Goal: Find specific page/section: Find specific page/section

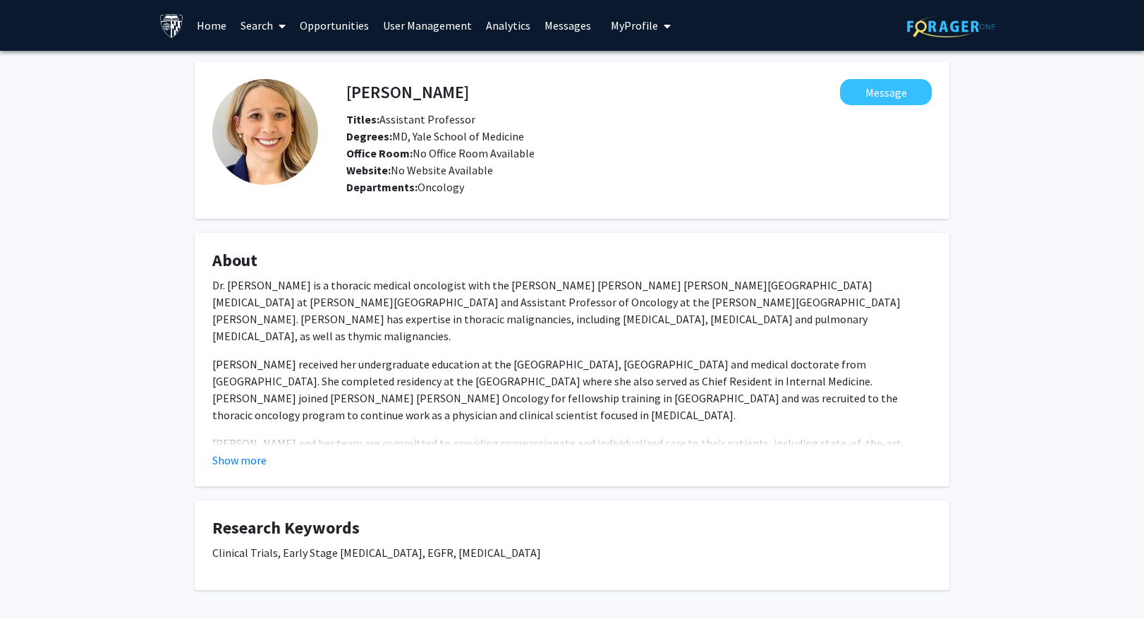
scroll to position [59, 0]
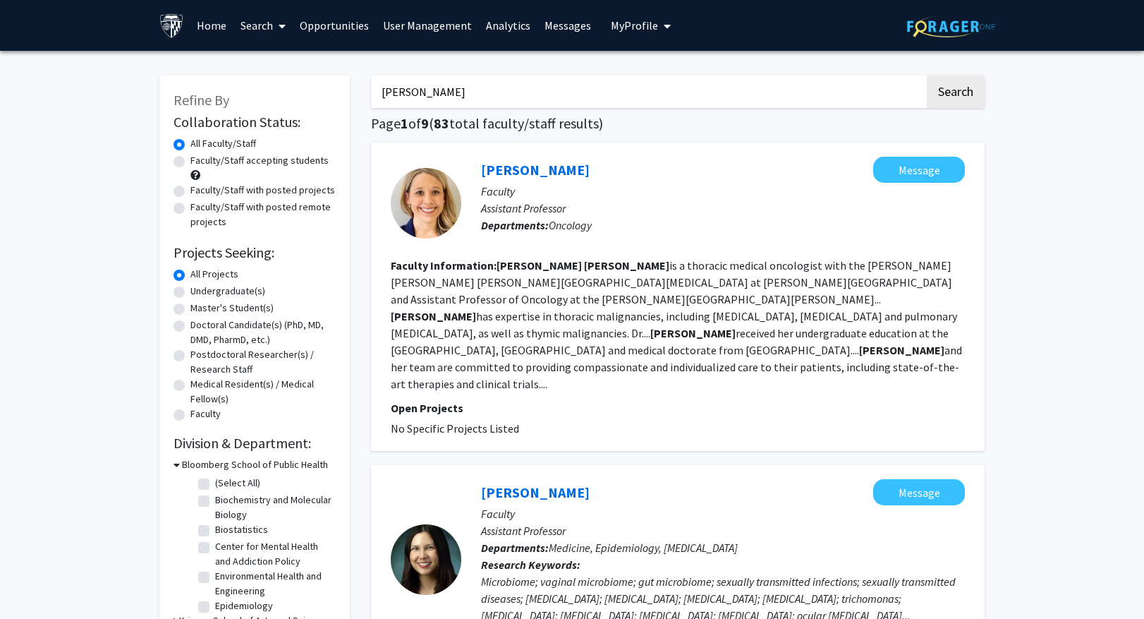
drag, startPoint x: 461, startPoint y: 91, endPoint x: 243, endPoint y: 83, distance: 218.1
type input "[PERSON_NAME]"
click at [927, 75] on button "Search" at bounding box center [956, 91] width 58 height 32
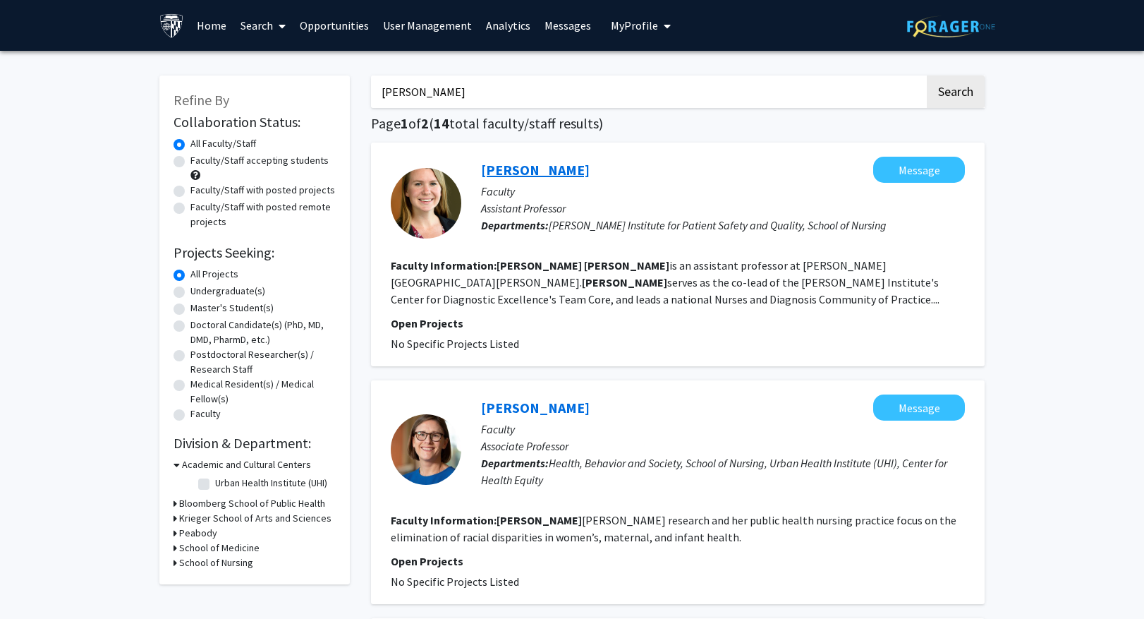
click at [533, 174] on link "[PERSON_NAME]" at bounding box center [535, 170] width 109 height 18
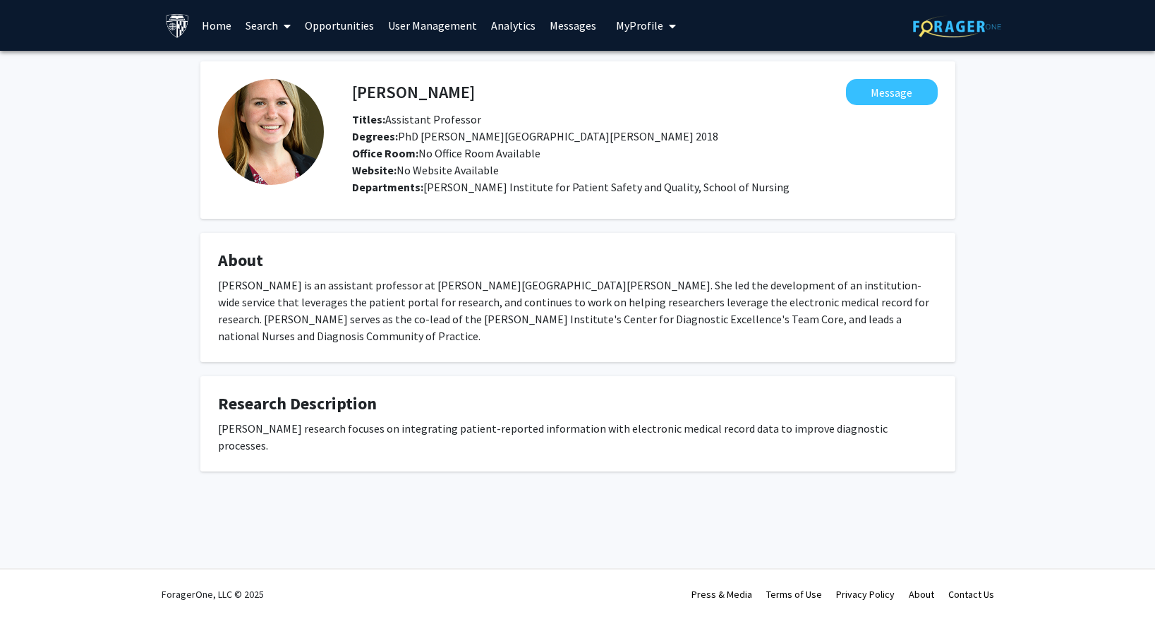
click at [254, 20] on link "Search" at bounding box center [267, 25] width 59 height 49
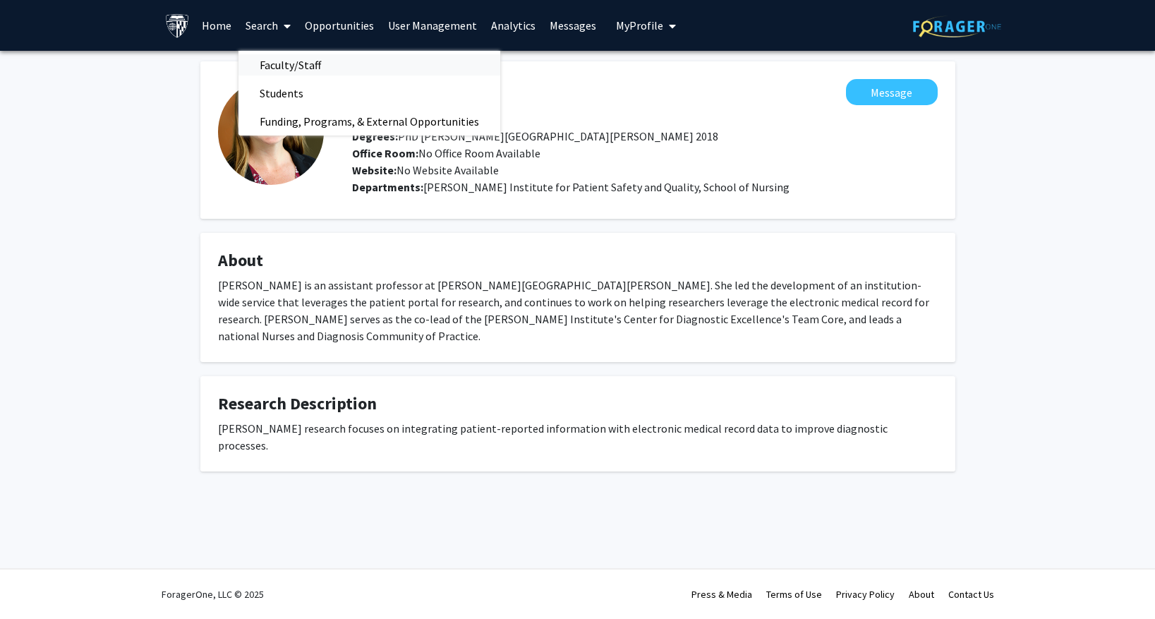
click at [265, 64] on span "Faculty/Staff" at bounding box center [290, 65] width 104 height 28
